Goal: Book appointment/travel/reservation

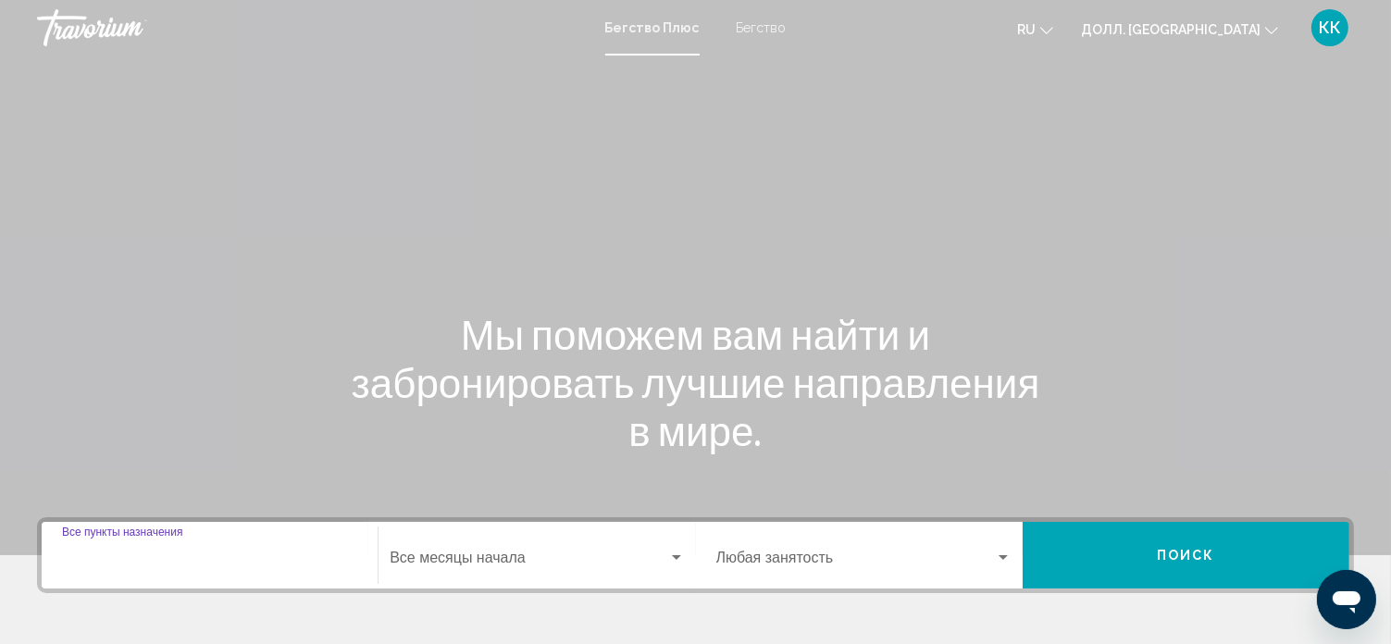
click at [138, 554] on input "Пункт назначения Все пункты назначения" at bounding box center [209, 562] width 295 height 17
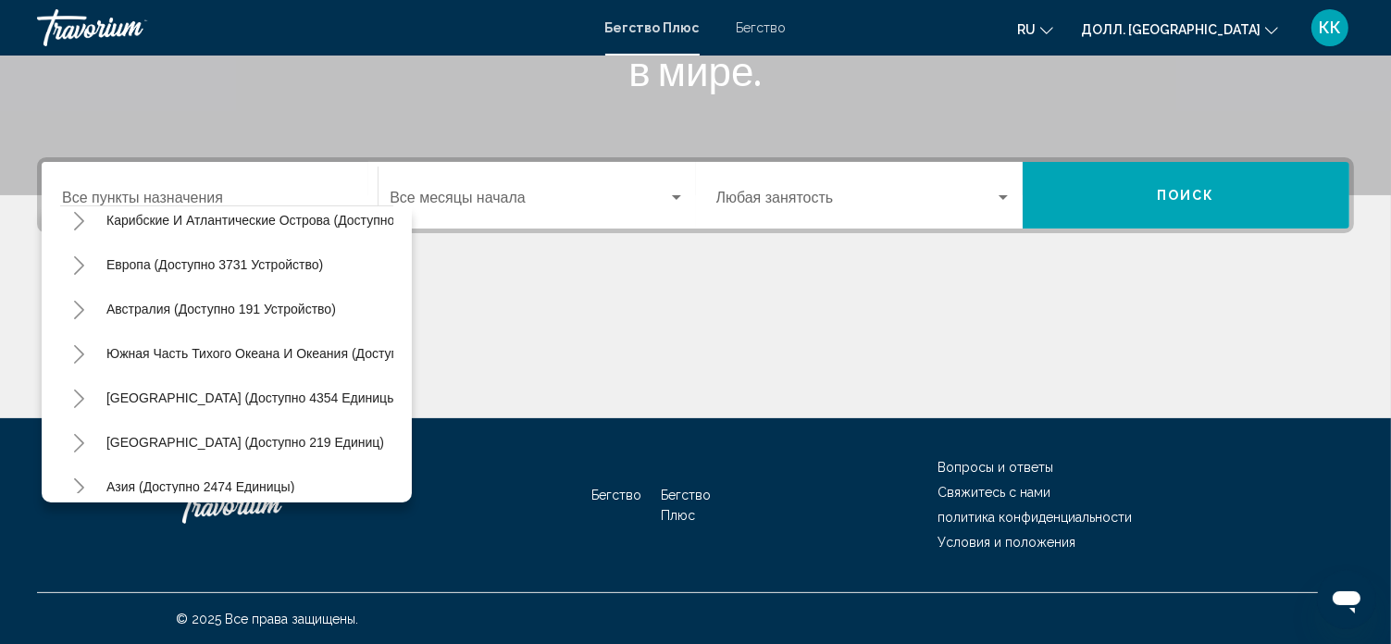
scroll to position [222, 0]
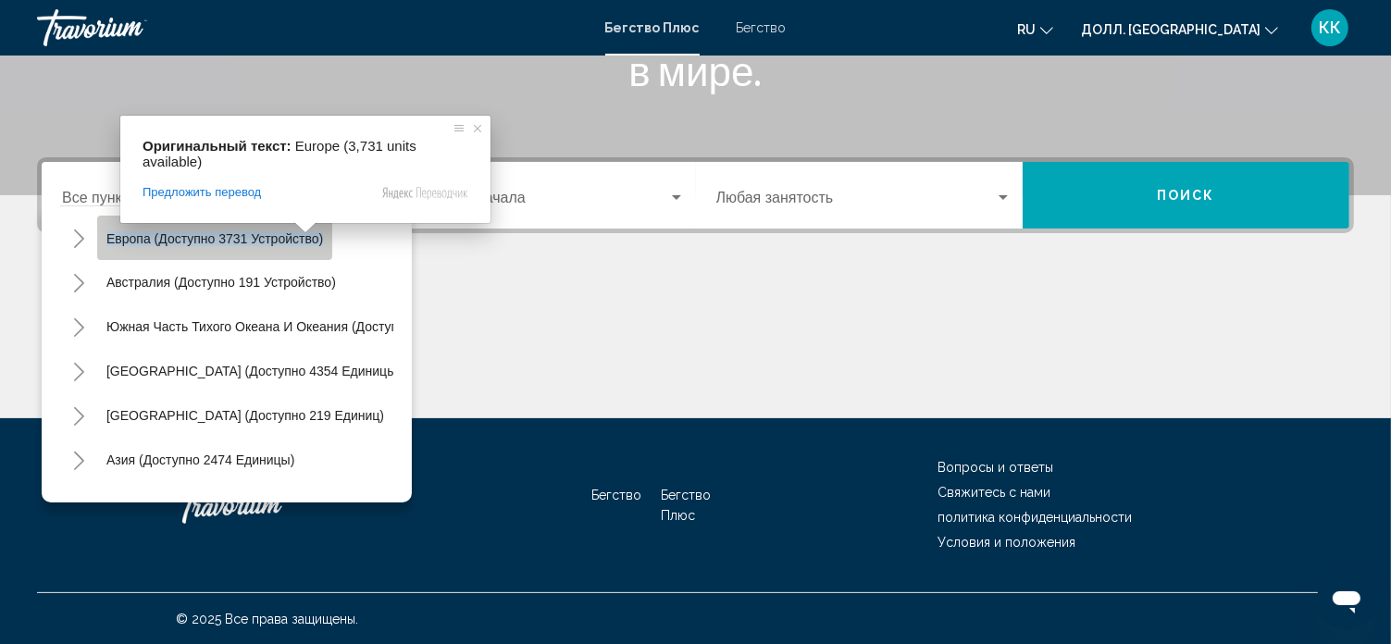
click at [298, 241] on ya-tr-span "Европа (доступно 3731 устройство)" at bounding box center [214, 238] width 217 height 15
type input "**********"
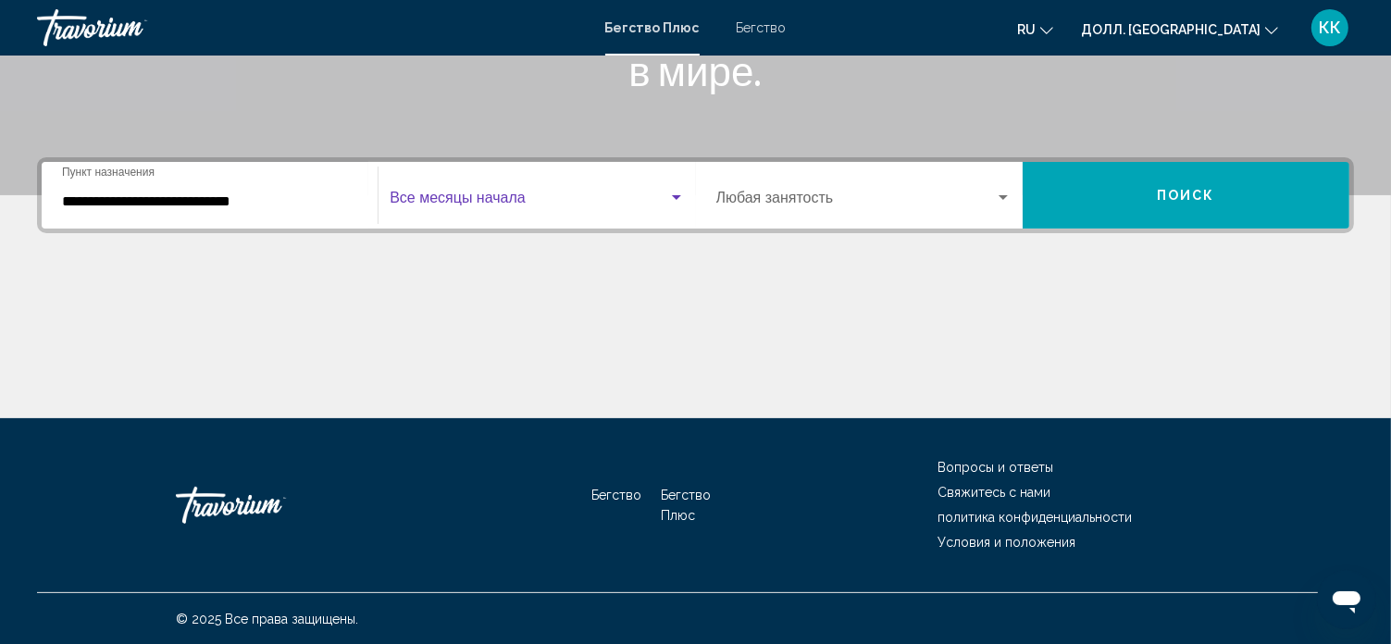
click at [672, 195] on div "Виджет поиска" at bounding box center [676, 197] width 9 height 5
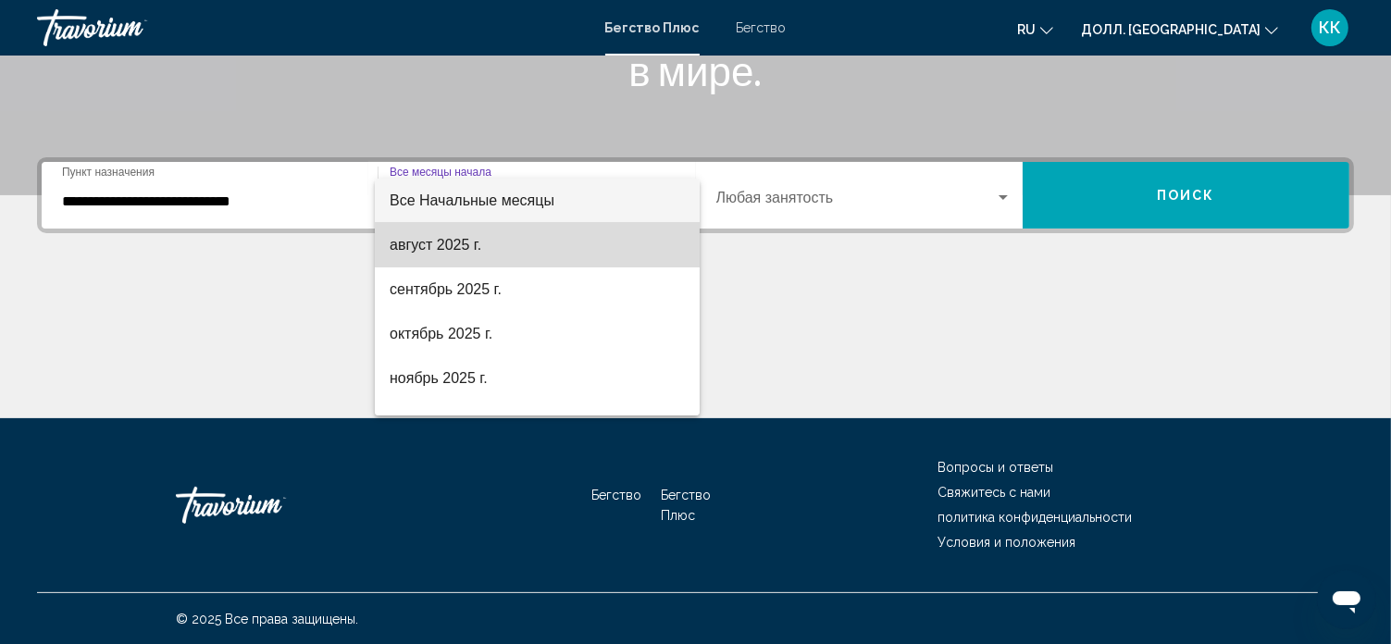
click at [633, 251] on span "август 2025 г." at bounding box center [537, 245] width 295 height 44
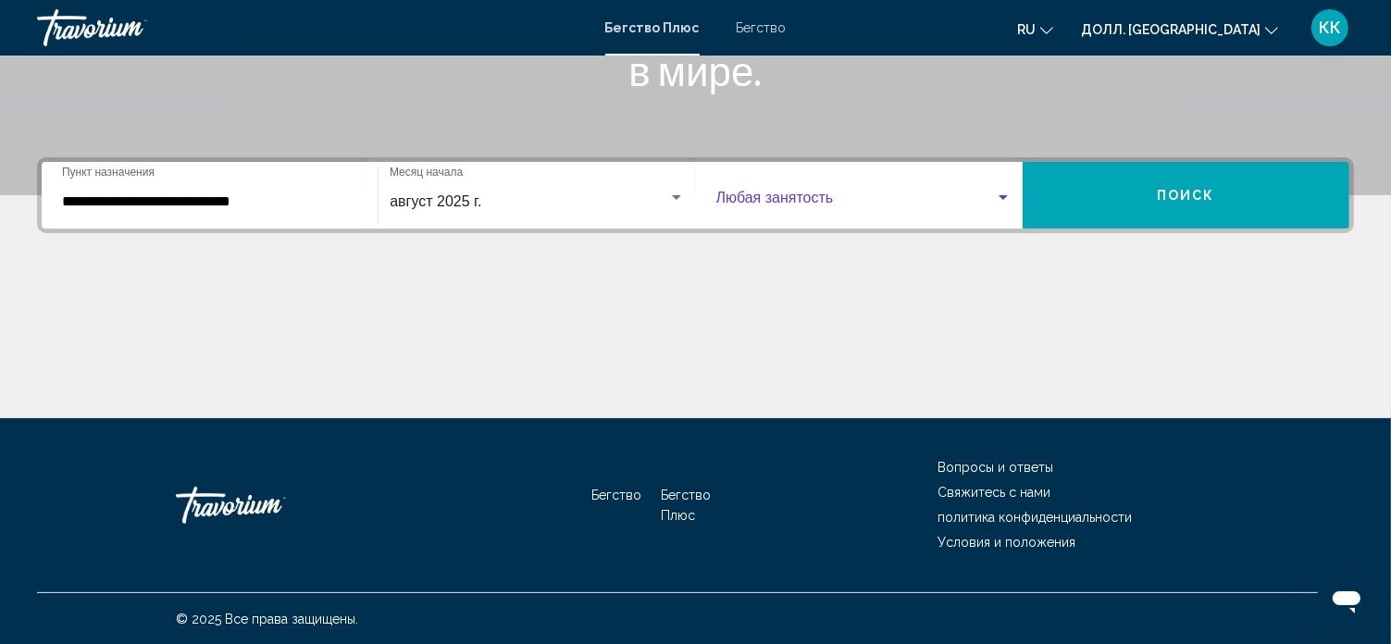
click at [1001, 203] on div "Виджет поиска" at bounding box center [1003, 198] width 17 height 15
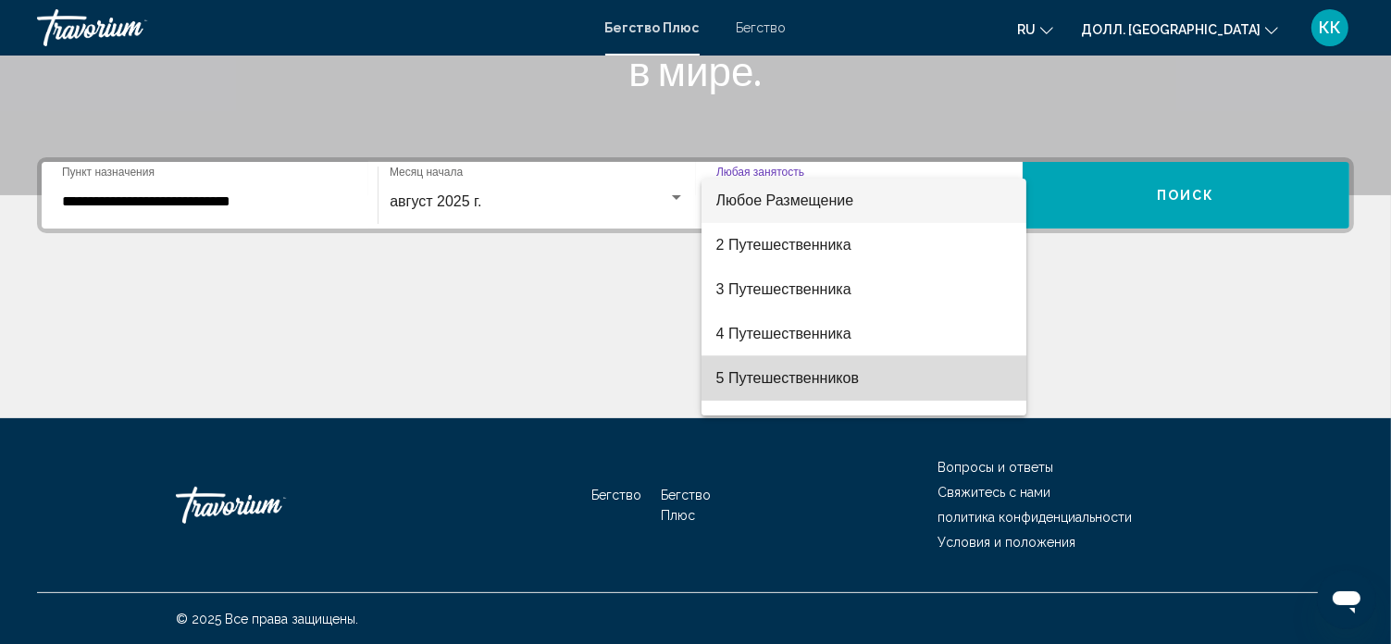
click at [975, 397] on span "5 Путешественников" at bounding box center [863, 378] width 295 height 44
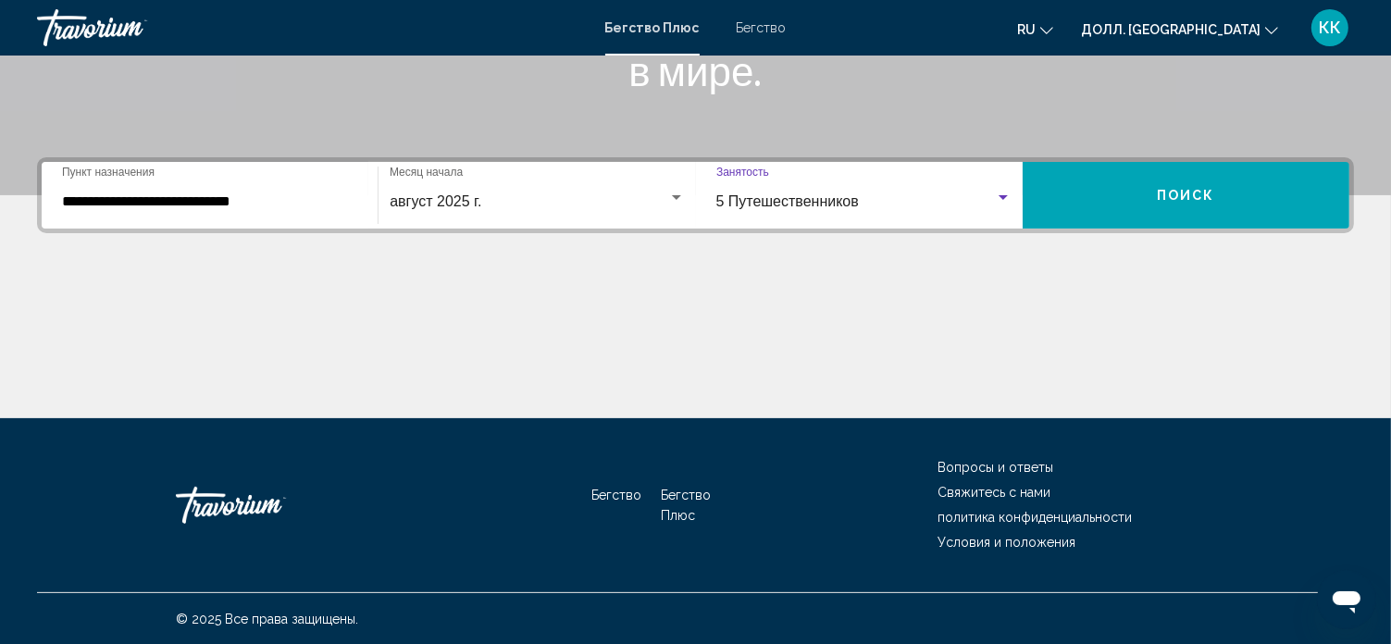
click at [1193, 171] on button "Поиск" at bounding box center [1186, 195] width 327 height 67
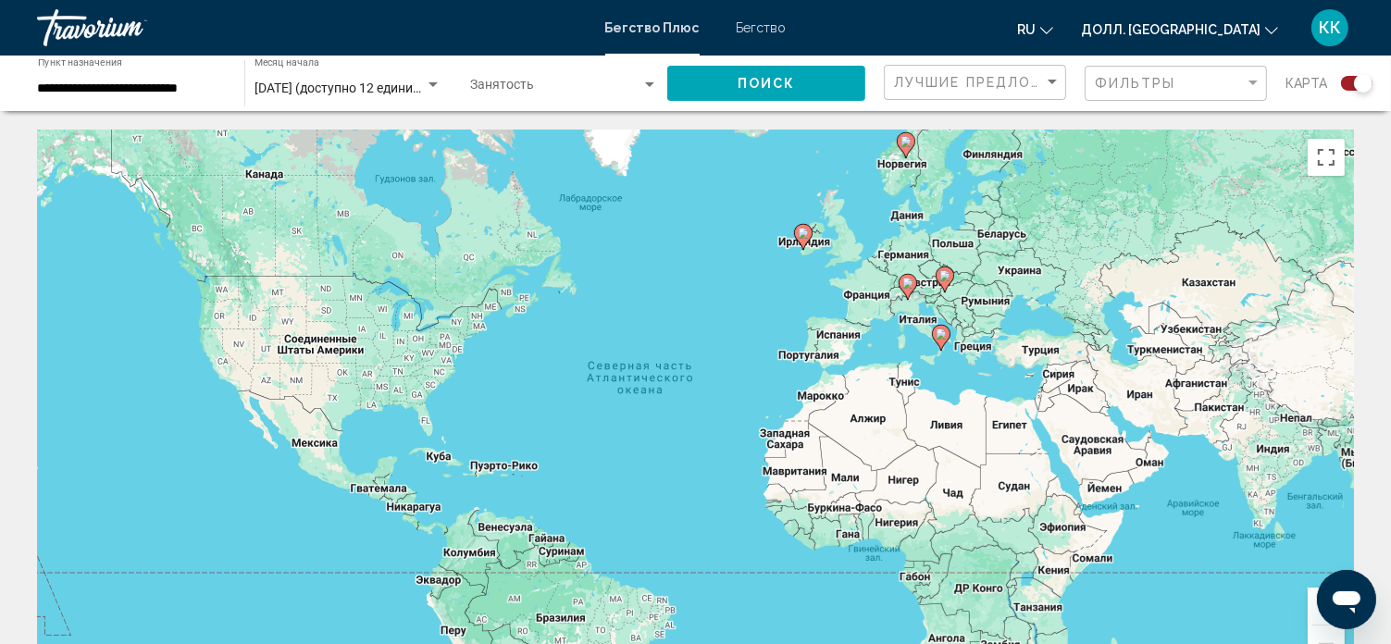
click at [1349, 81] on div "Виджет поиска" at bounding box center [1356, 83] width 31 height 15
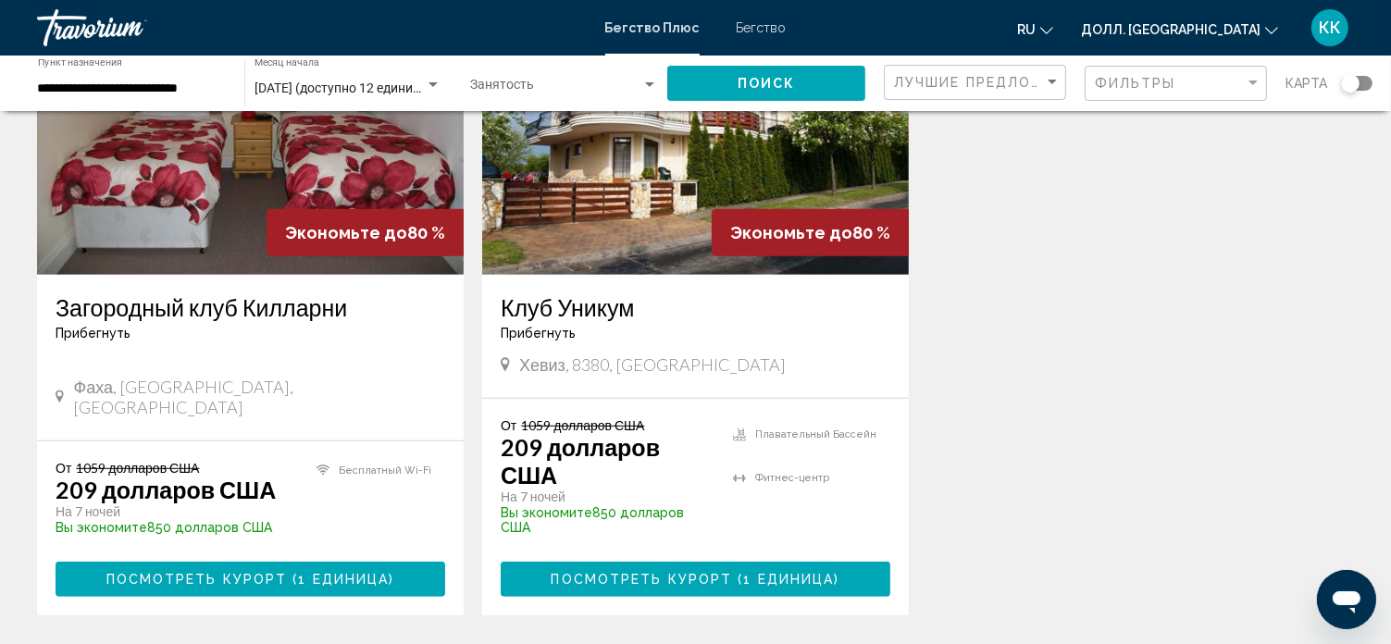
scroll to position [963, 0]
